Goal: Task Accomplishment & Management: Complete application form

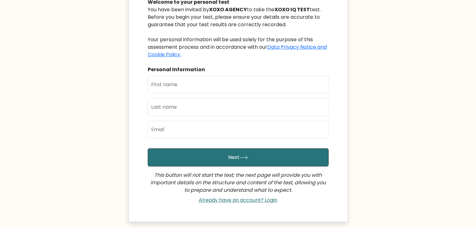
scroll to position [78, 0]
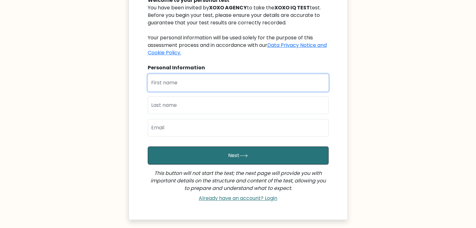
click at [193, 83] on input "text" at bounding box center [238, 83] width 181 height 18
type input "[PERSON_NAME]"
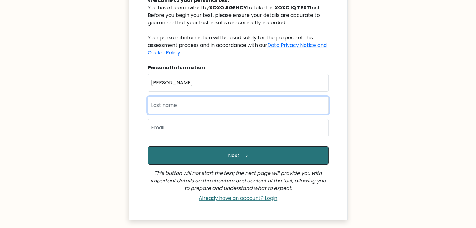
click at [201, 107] on input "text" at bounding box center [238, 106] width 181 height 18
type input "Arboneda"
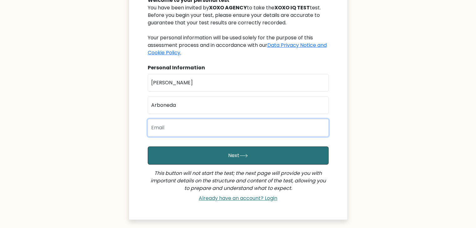
click at [205, 123] on input "email" at bounding box center [238, 128] width 181 height 18
type input "[EMAIL_ADDRESS][DOMAIN_NAME]"
click at [148, 147] on button "Next" at bounding box center [238, 156] width 181 height 18
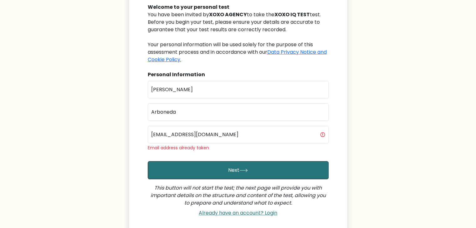
scroll to position [99, 0]
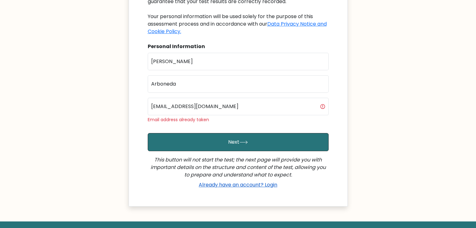
click at [233, 188] on div "Already have an account? Login" at bounding box center [238, 185] width 181 height 13
click at [231, 184] on link "Already have an account? Login" at bounding box center [237, 184] width 83 height 7
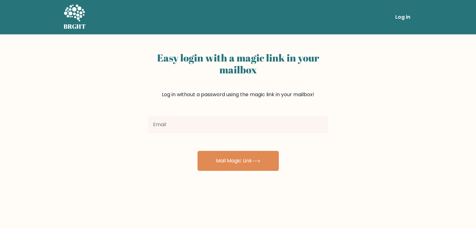
click at [207, 126] on input "email" at bounding box center [238, 125] width 180 height 18
type input "[EMAIL_ADDRESS][DOMAIN_NAME]"
click at [197, 151] on button "Mail Magic Link" at bounding box center [237, 161] width 81 height 20
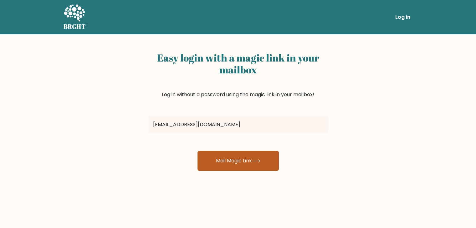
click at [219, 168] on button "Mail Magic Link" at bounding box center [237, 161] width 81 height 20
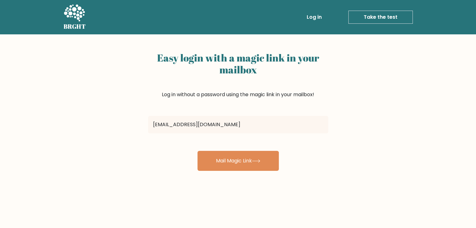
click at [372, 16] on link "Take the test" at bounding box center [380, 17] width 64 height 13
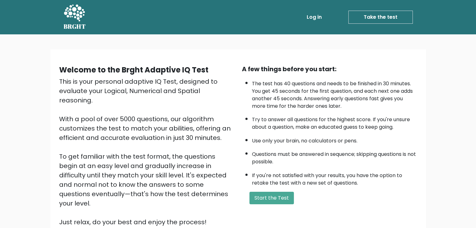
click at [314, 18] on link "Log in" at bounding box center [314, 17] width 20 height 13
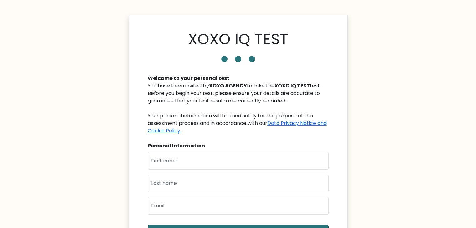
scroll to position [123, 0]
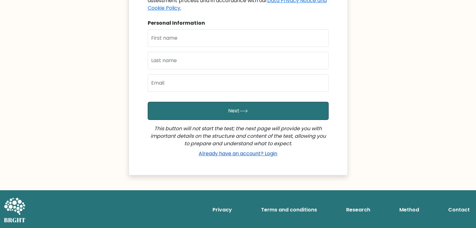
click at [255, 152] on link "Already have an account? Login" at bounding box center [237, 153] width 83 height 7
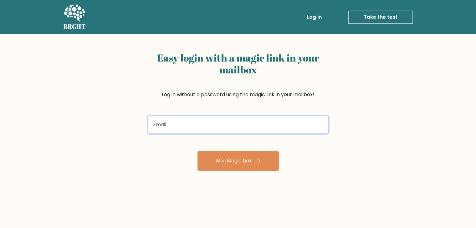
click at [223, 123] on input "email" at bounding box center [238, 125] width 180 height 18
type input "c"
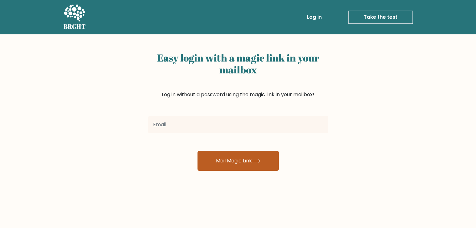
click at [233, 158] on button "Mail Magic Link" at bounding box center [237, 161] width 81 height 20
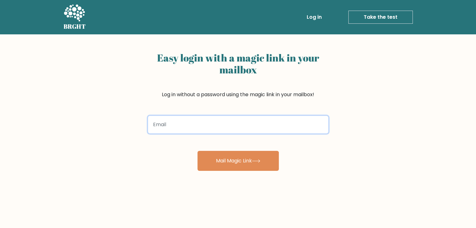
click at [210, 123] on input "email" at bounding box center [238, 125] width 180 height 18
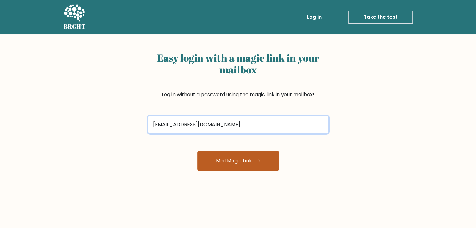
type input "caybeenry@gmail.com"
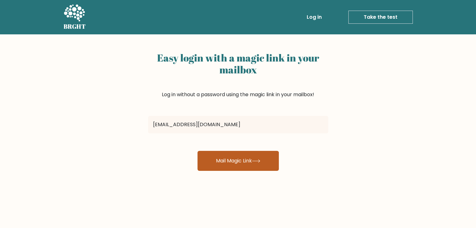
click at [207, 156] on button "Mail Magic Link" at bounding box center [237, 161] width 81 height 20
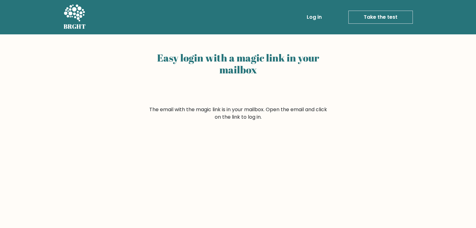
scroll to position [81, 0]
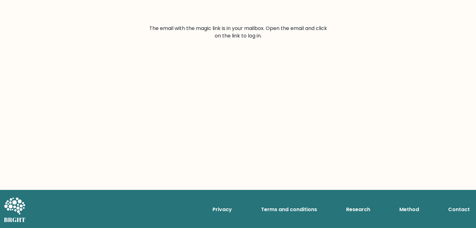
click at [148, 46] on div "Easy login with a magic link in your mailbox The email with the magic link is i…" at bounding box center [238, 71] width 476 height 237
